Goal: Information Seeking & Learning: Learn about a topic

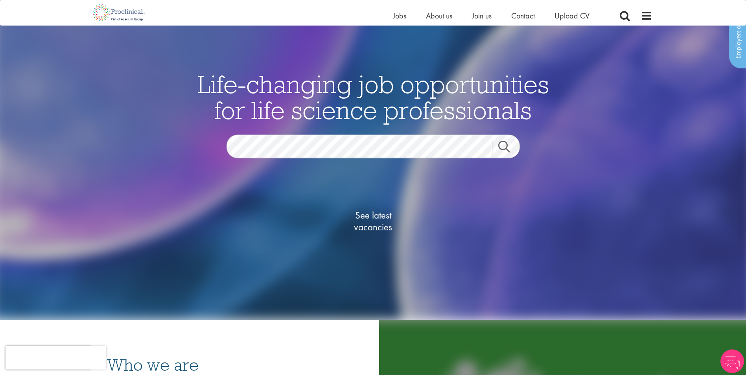
scroll to position [39, 0]
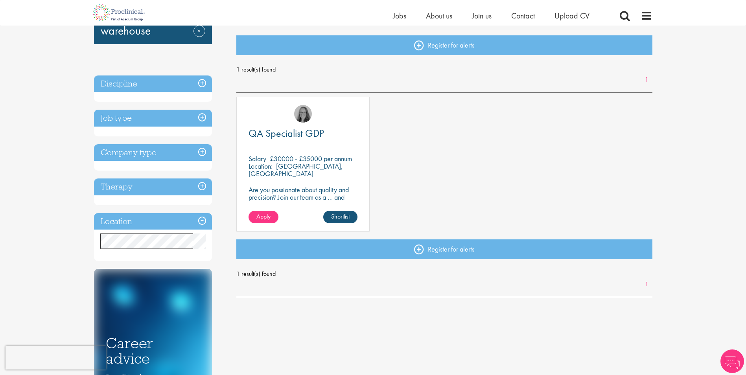
scroll to position [79, 0]
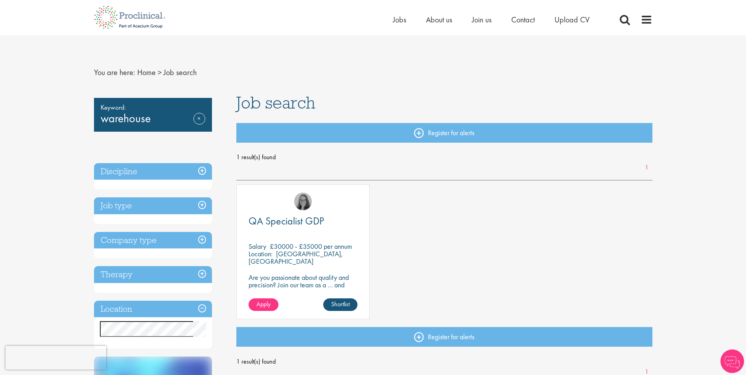
click at [168, 221] on div "Job type Permanent (1)" at bounding box center [153, 210] width 118 height 27
click at [179, 209] on h3 "Job type" at bounding box center [153, 205] width 118 height 17
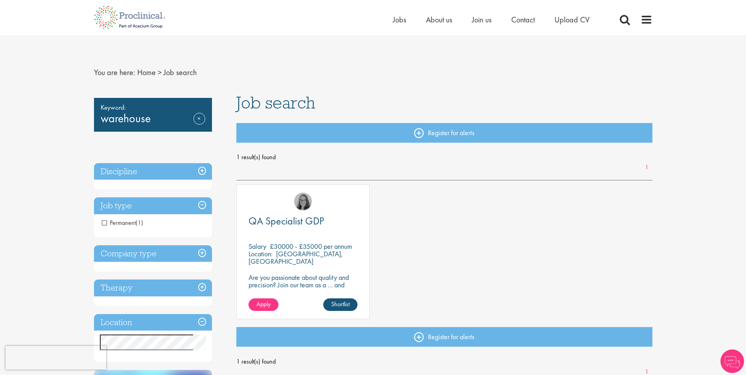
click at [175, 248] on h3 "Company type" at bounding box center [153, 253] width 118 height 17
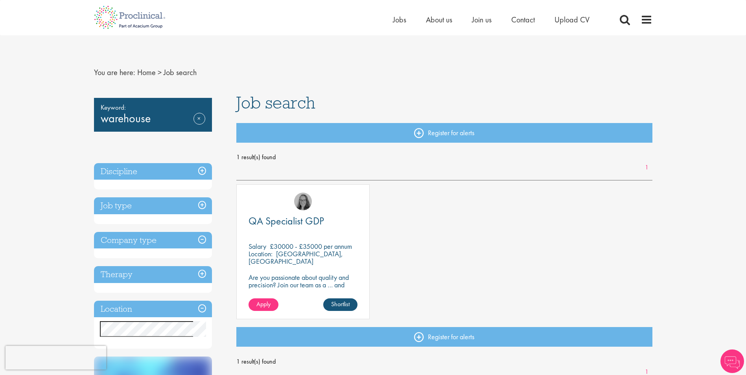
click at [189, 246] on h3 "Company type" at bounding box center [153, 240] width 118 height 17
click at [183, 287] on div "Therapy" at bounding box center [153, 279] width 118 height 27
click at [190, 278] on h3 "Therapy" at bounding box center [153, 274] width 118 height 17
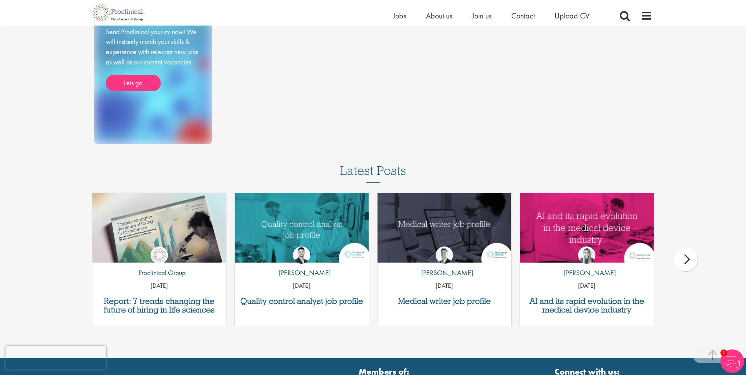
scroll to position [505, 0]
